Goal: Browse casually

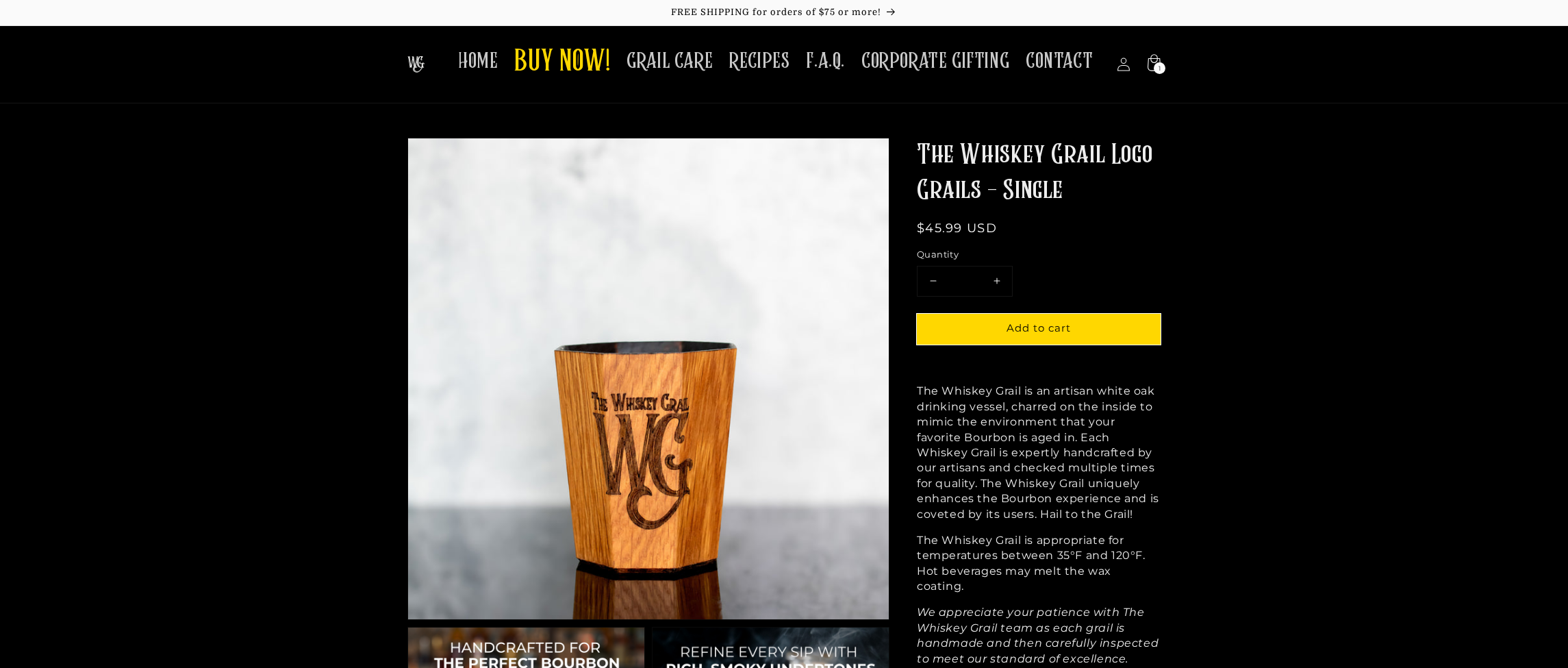
click at [425, 60] on img at bounding box center [416, 64] width 17 height 16
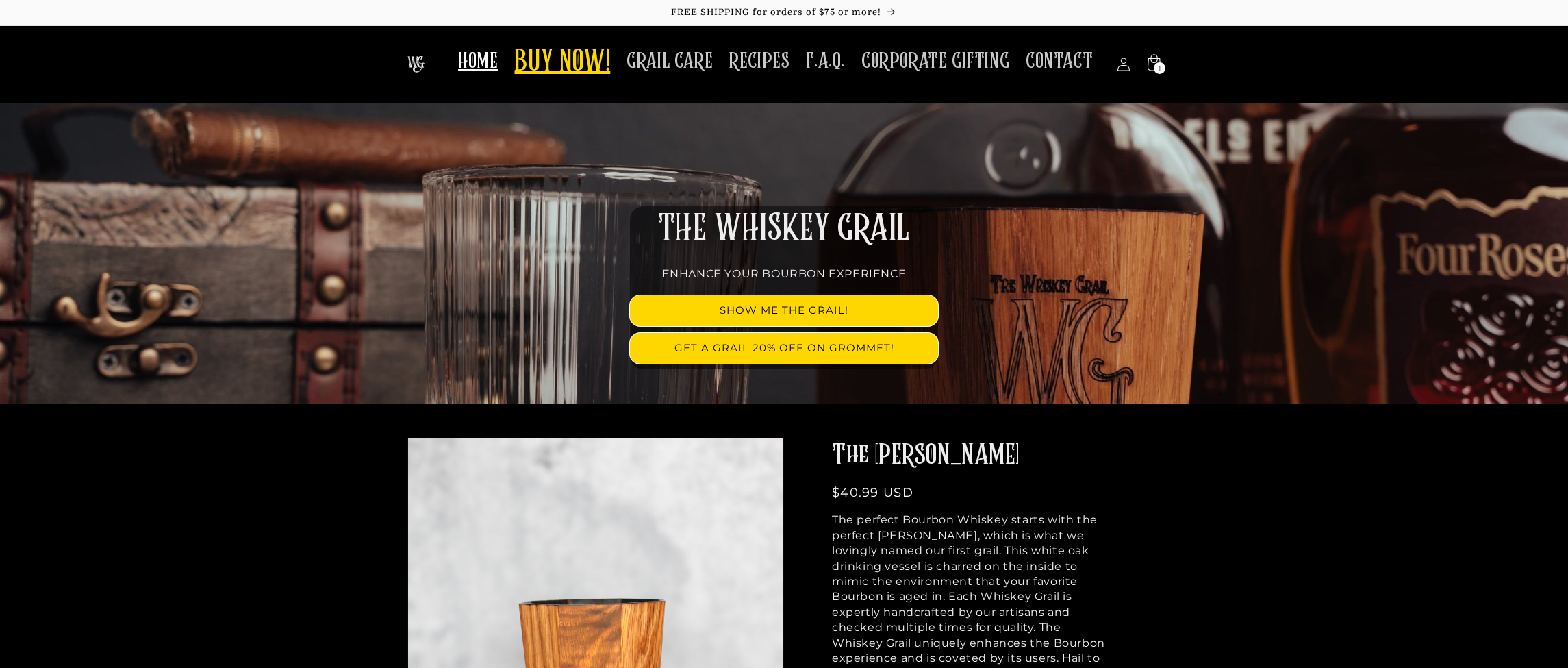
click at [562, 74] on span "BUY NOW!" at bounding box center [562, 63] width 96 height 38
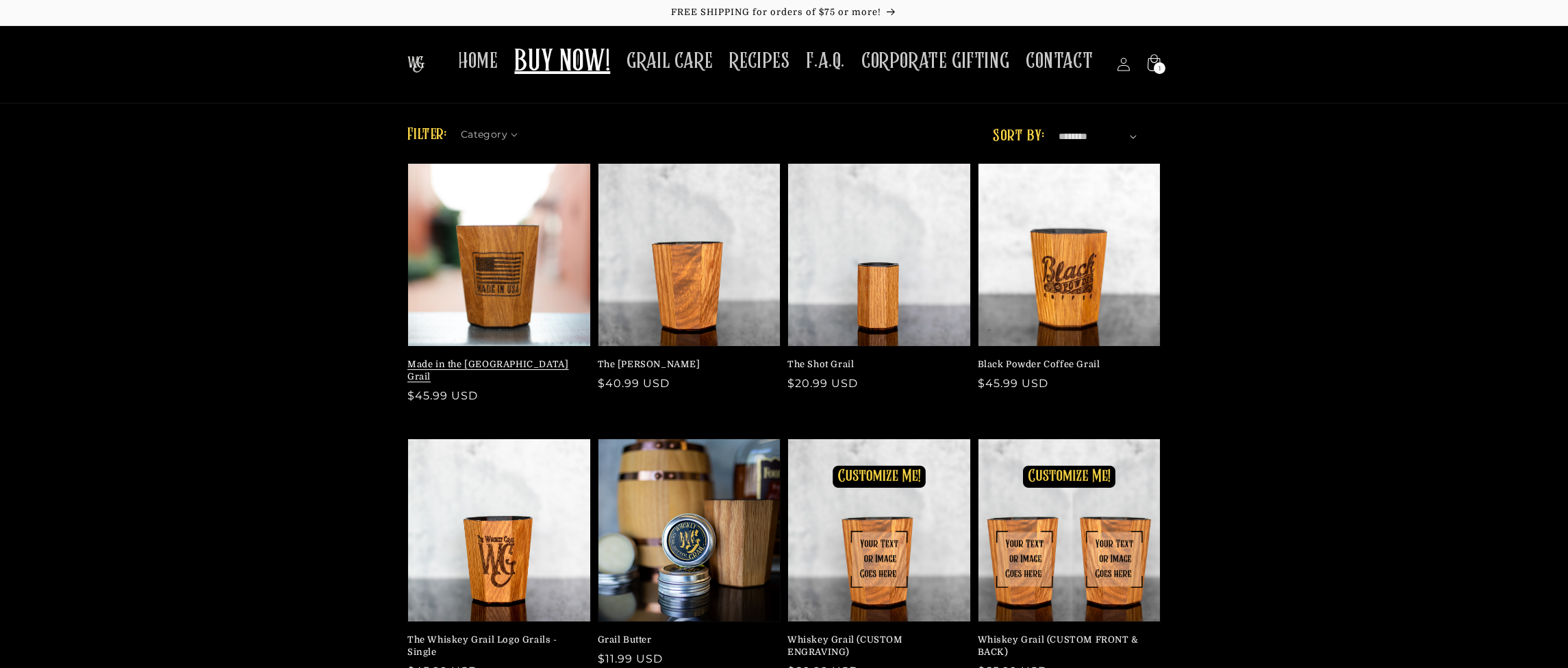
click at [512, 360] on link "Made in the USA Grail" at bounding box center [495, 370] width 176 height 24
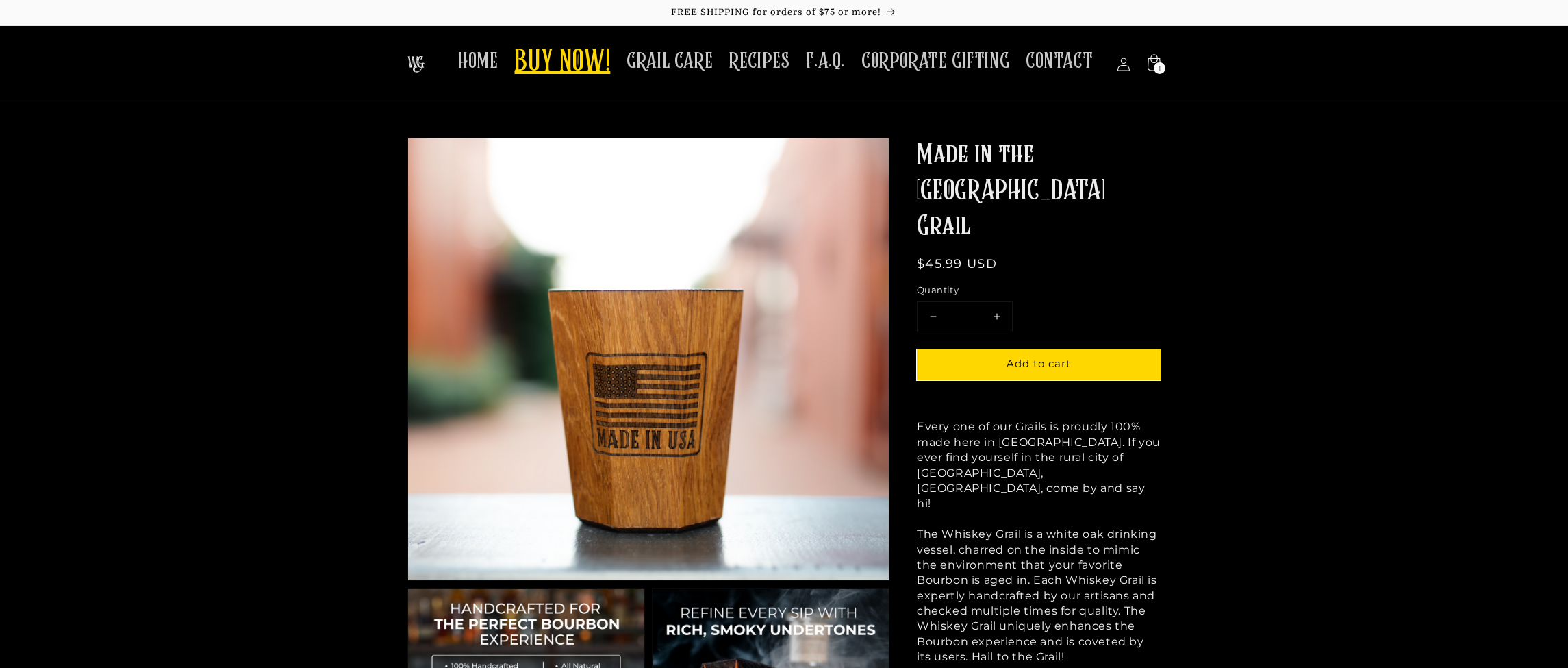
click at [551, 73] on span "BUY NOW!" at bounding box center [562, 63] width 96 height 38
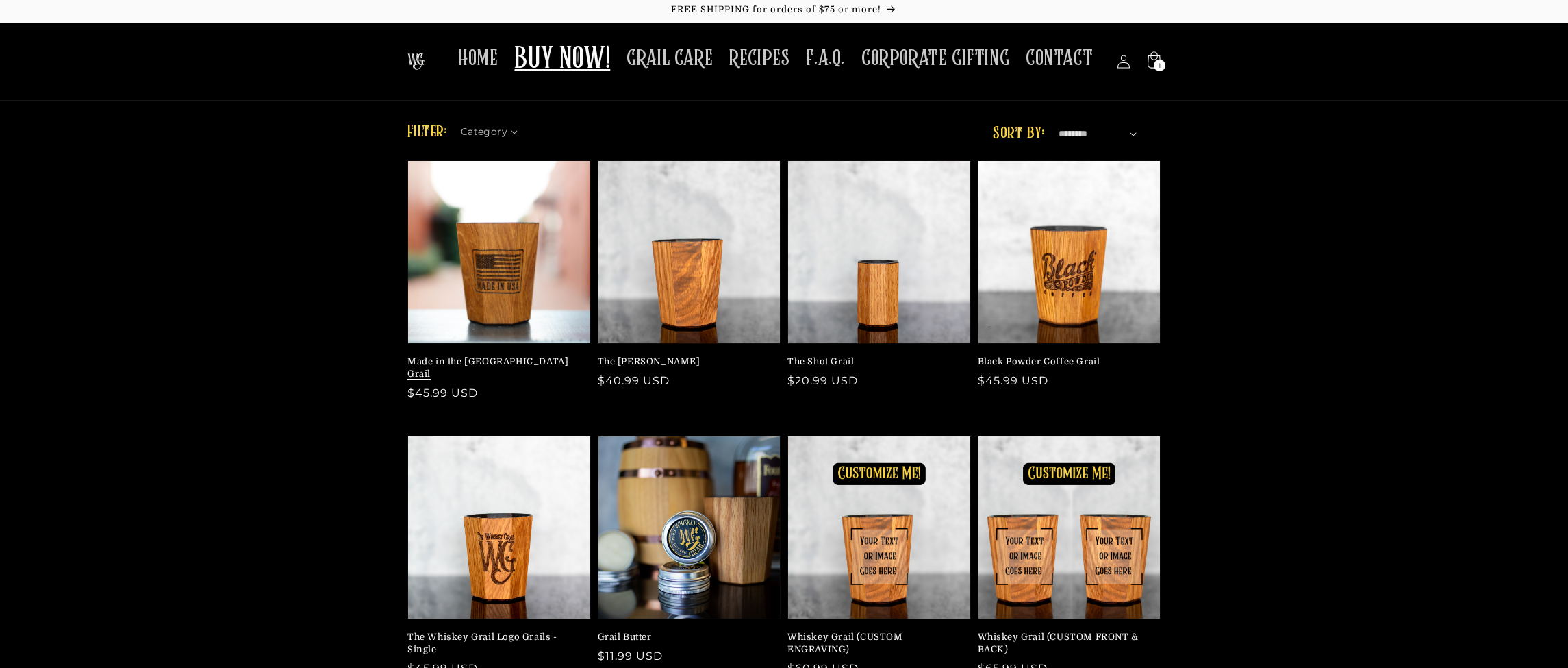
scroll to position [116, 0]
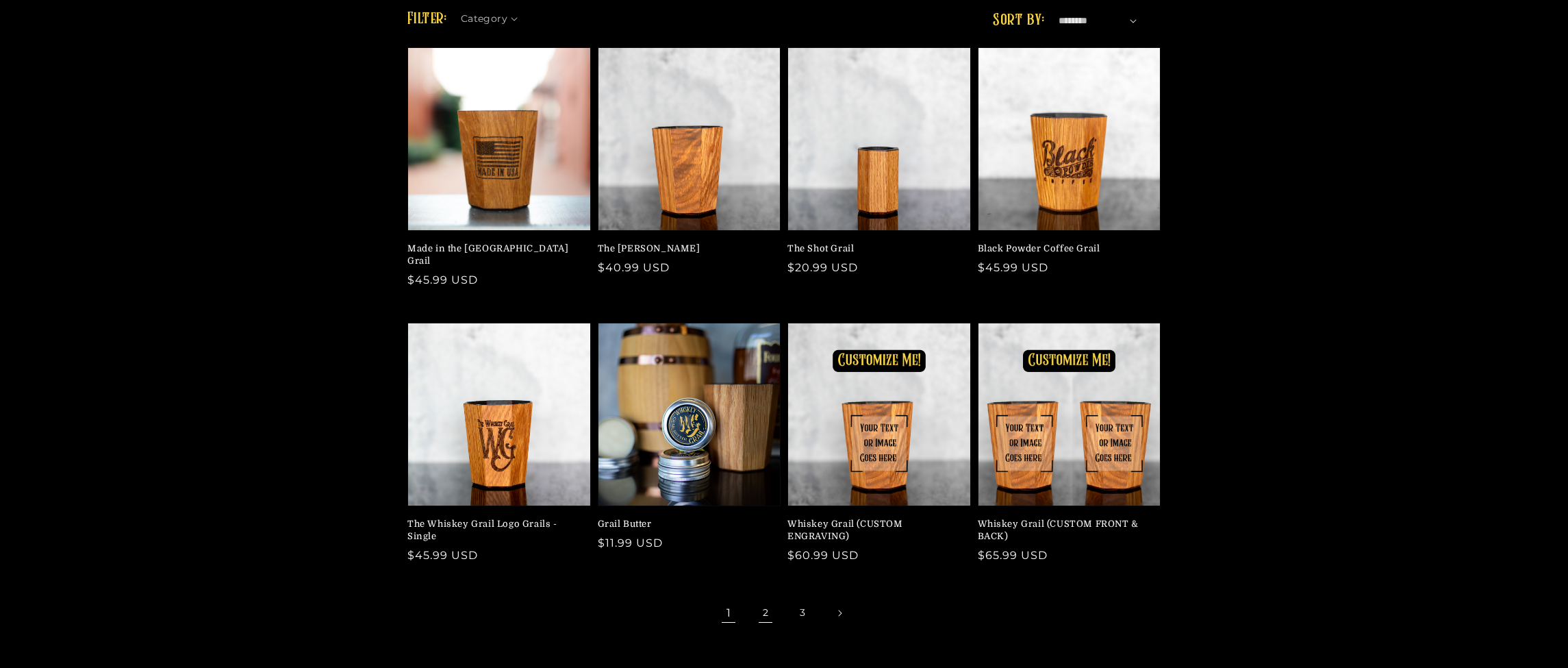
click at [764, 598] on link "2" at bounding box center [765, 613] width 30 height 30
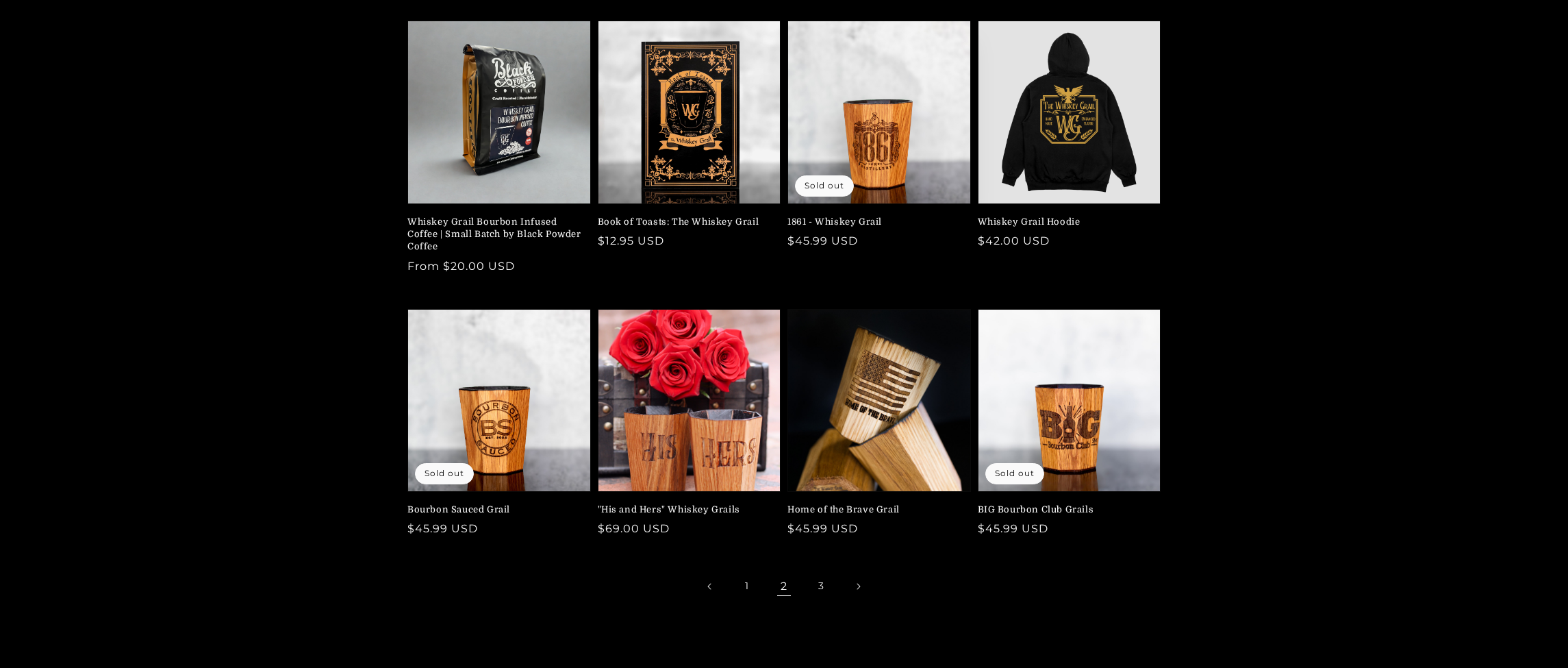
scroll to position [434, 0]
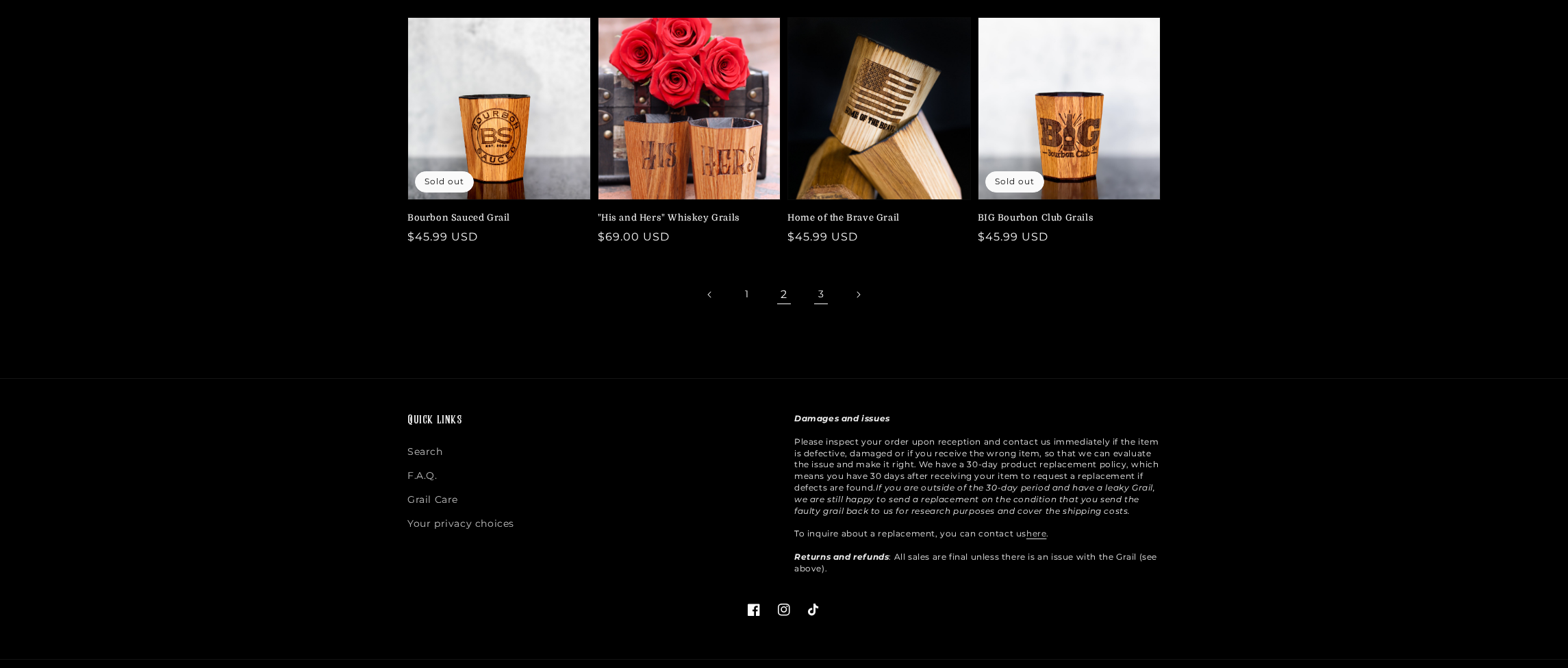
click at [822, 296] on link "3" at bounding box center [821, 294] width 30 height 30
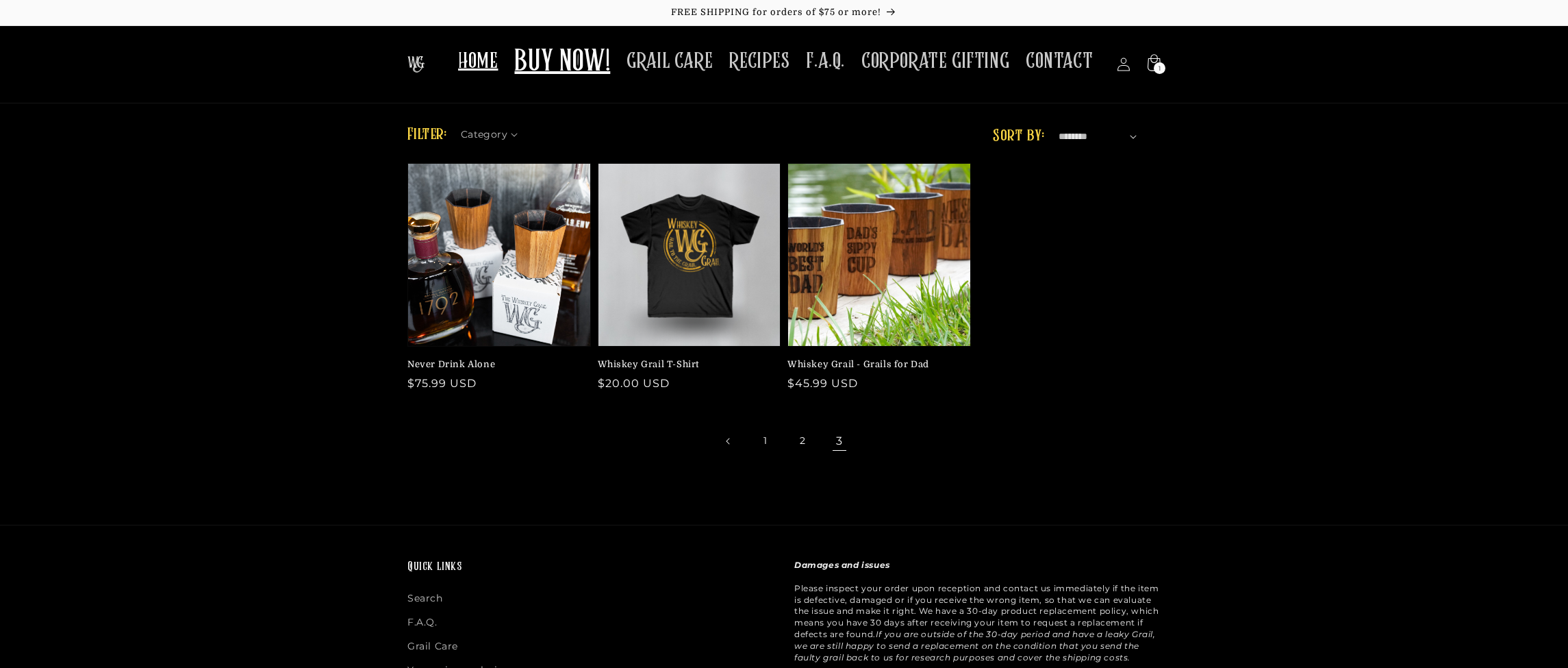
click at [485, 48] on span "HOME" at bounding box center [477, 61] width 40 height 27
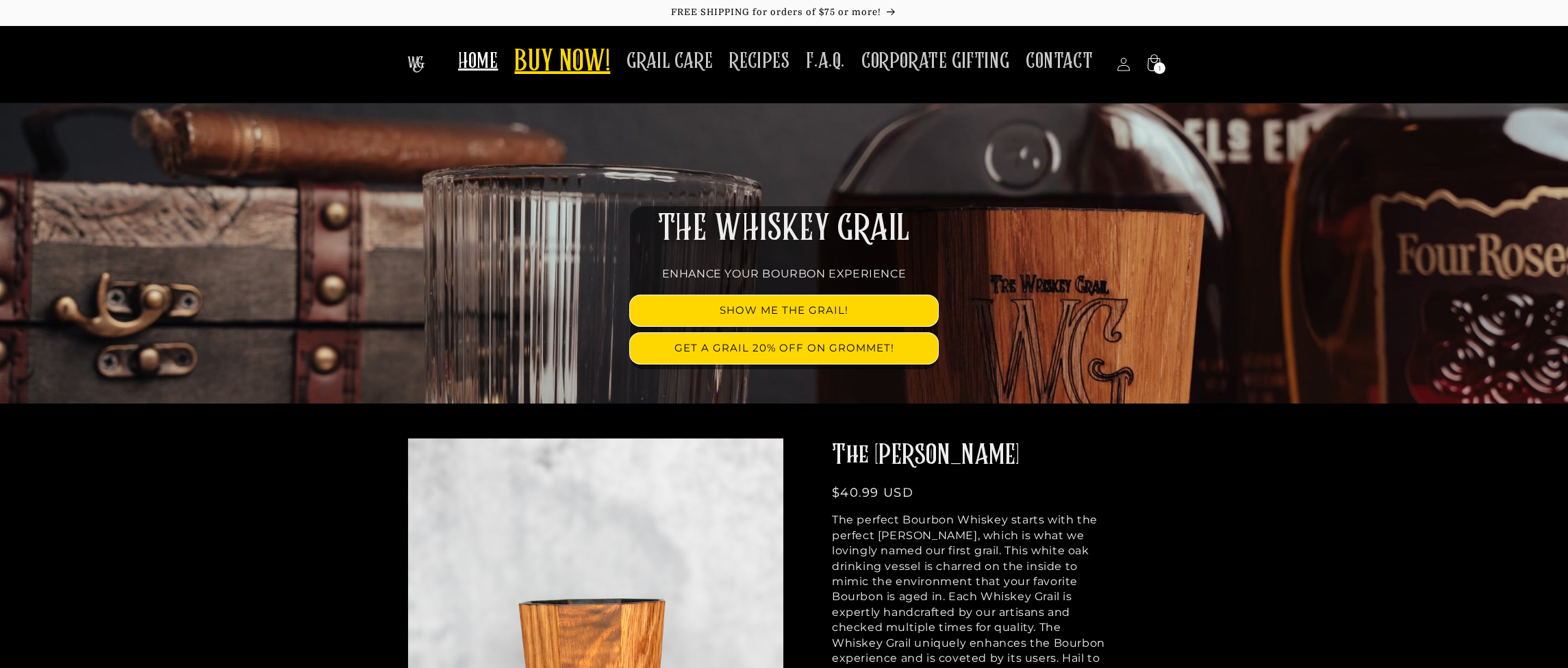
click at [590, 63] on span "BUY NOW!" at bounding box center [562, 63] width 96 height 38
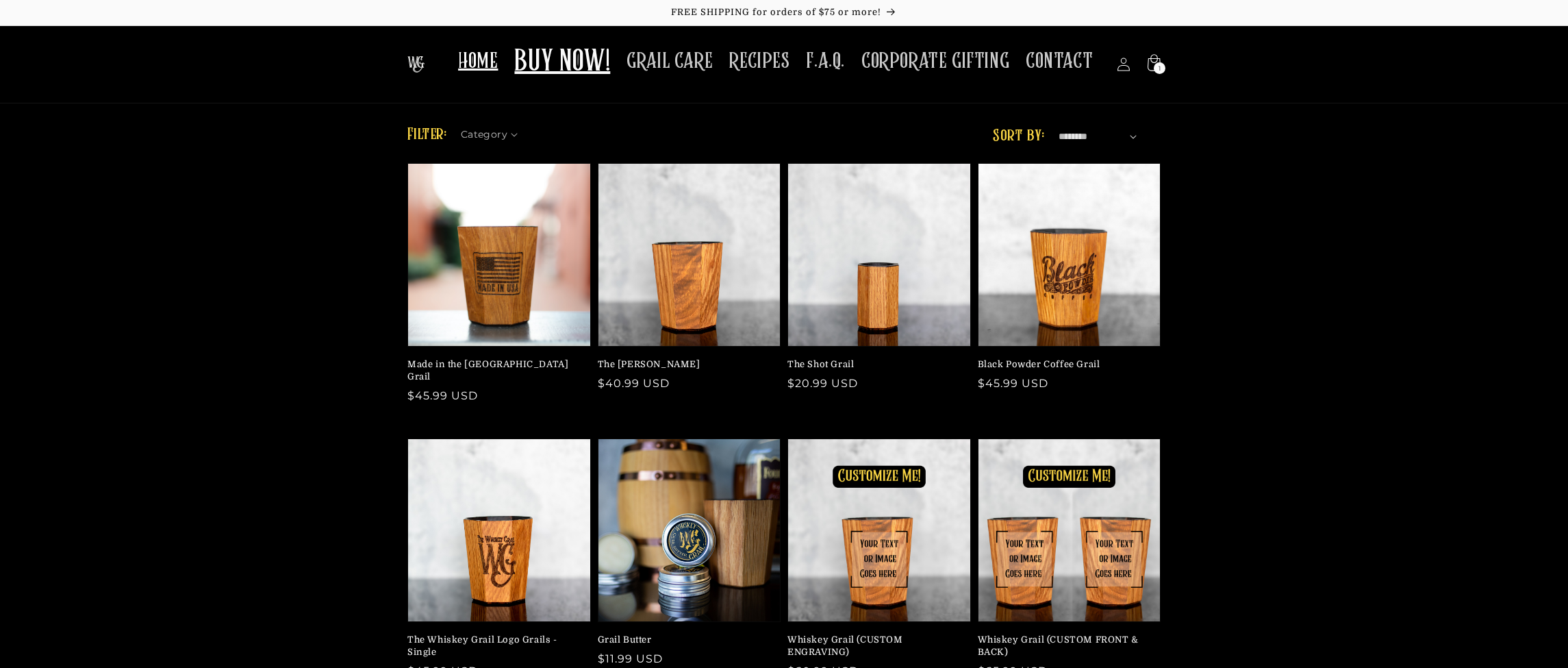
click at [503, 45] on link "HOME" at bounding box center [478, 61] width 56 height 43
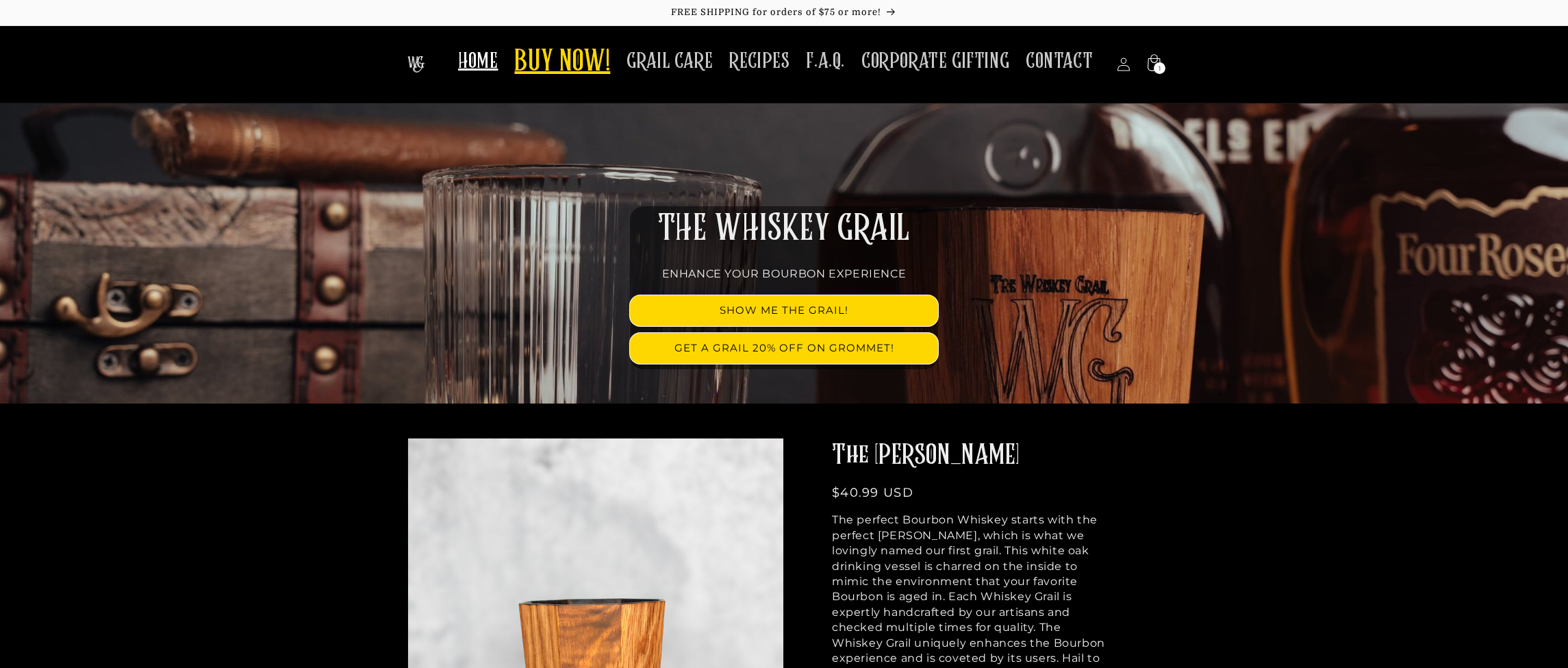
click at [579, 53] on span "BUY NOW!" at bounding box center [562, 63] width 96 height 38
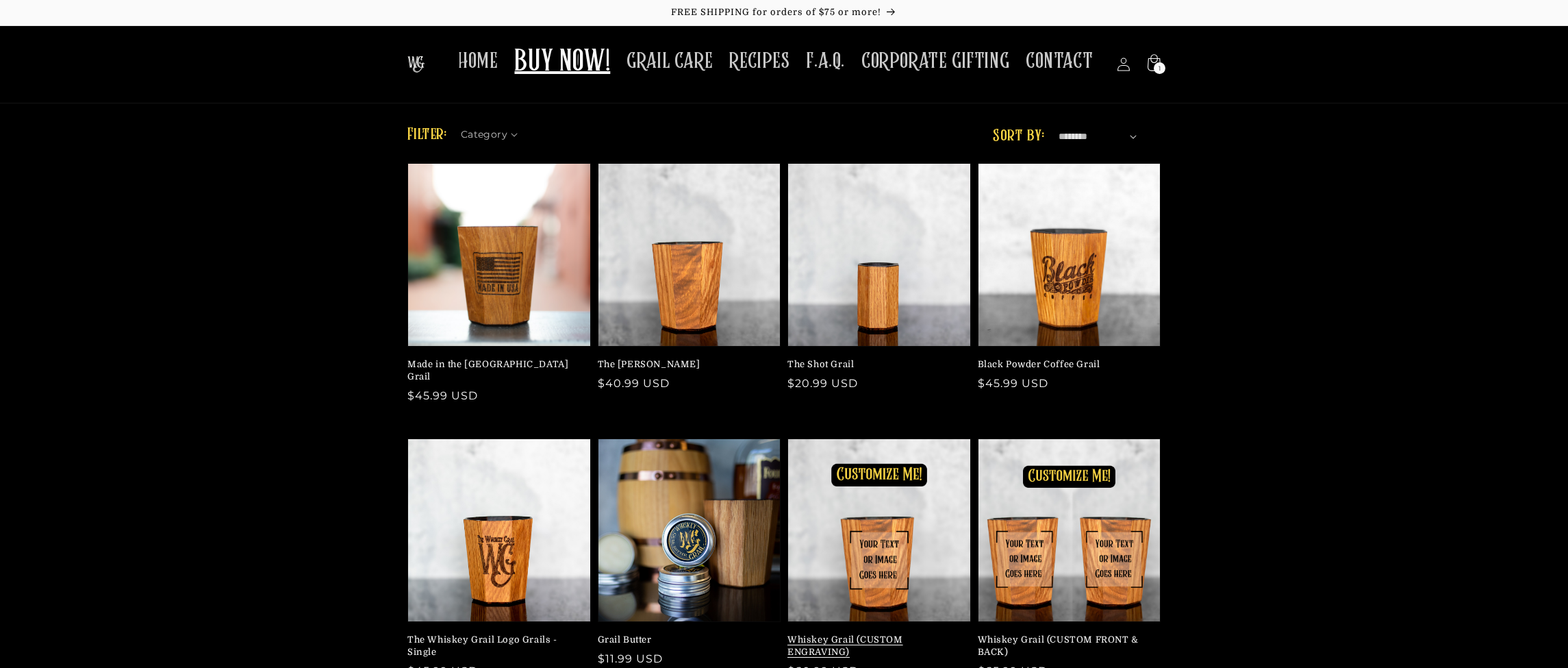
scroll to position [32, 0]
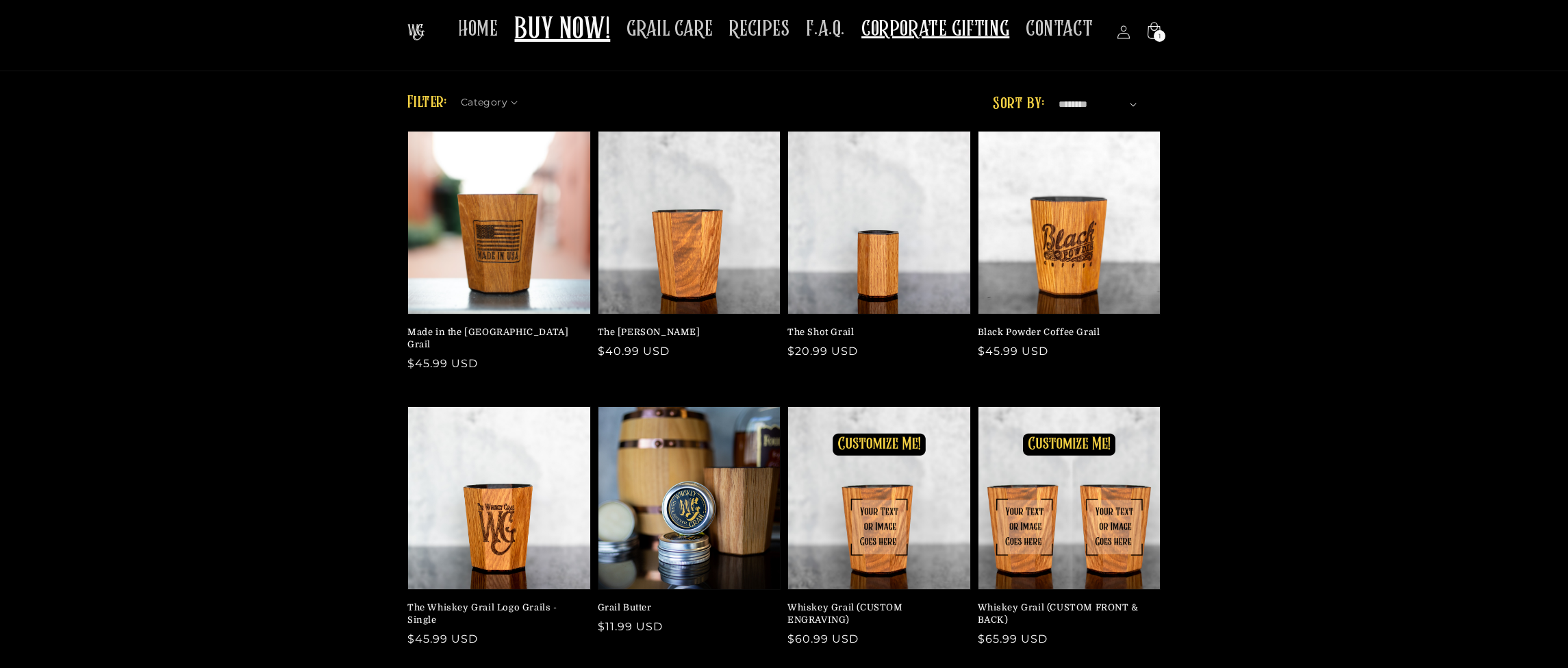
click at [942, 27] on span "CORPORATE GIFTING" at bounding box center [935, 29] width 148 height 27
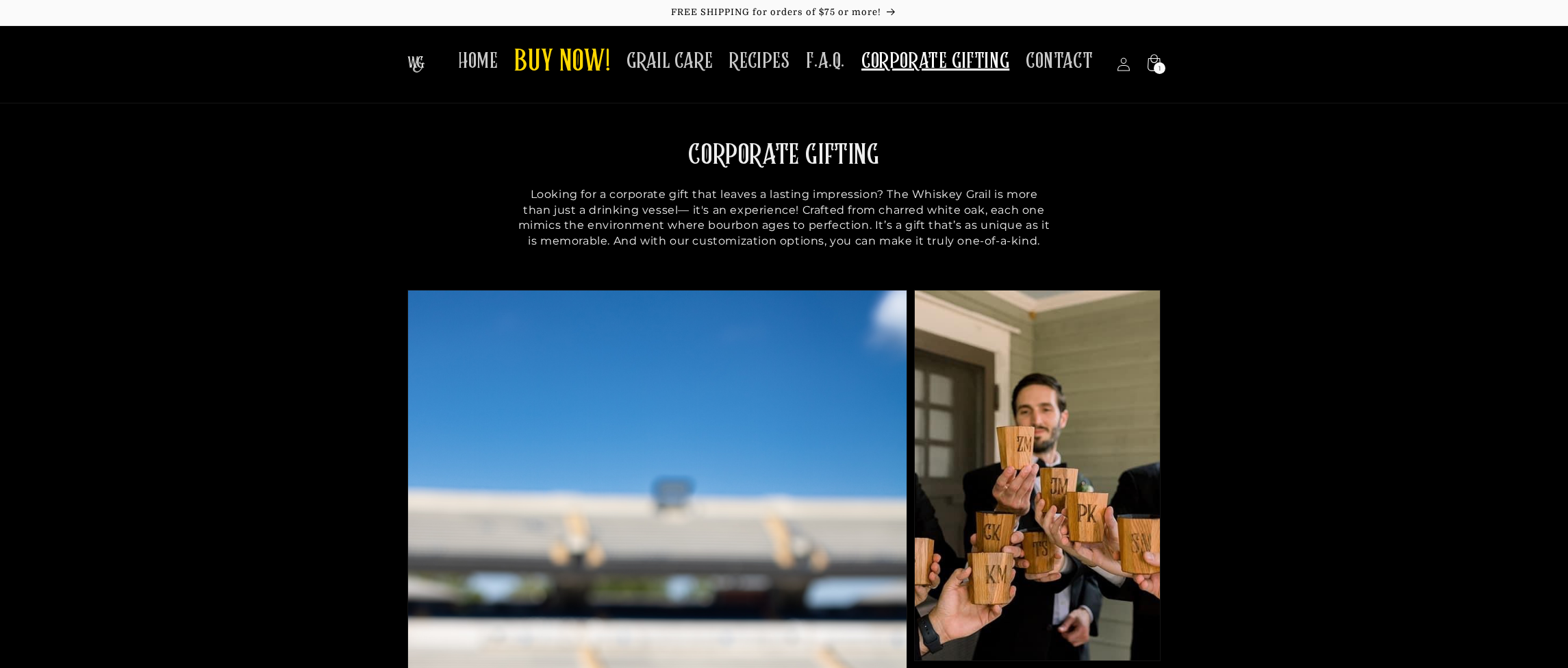
click at [425, 62] on img at bounding box center [416, 64] width 17 height 16
